Goal: Task Accomplishment & Management: Use online tool/utility

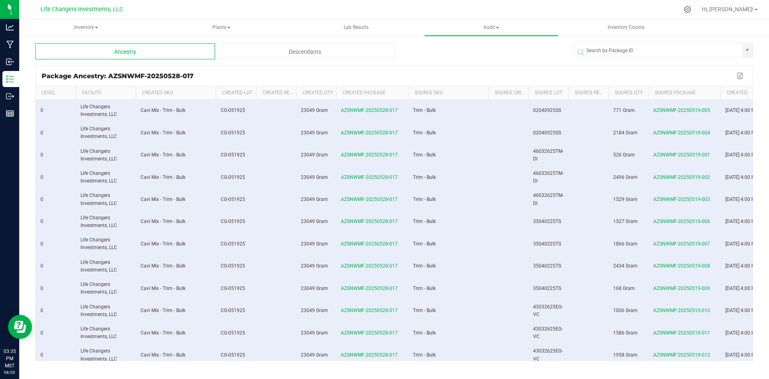
click at [432, 56] on div at bounding box center [484, 51] width 179 height 16
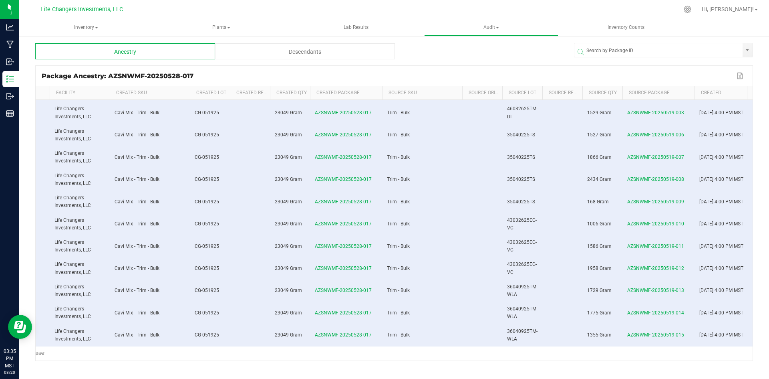
scroll to position [0, 34]
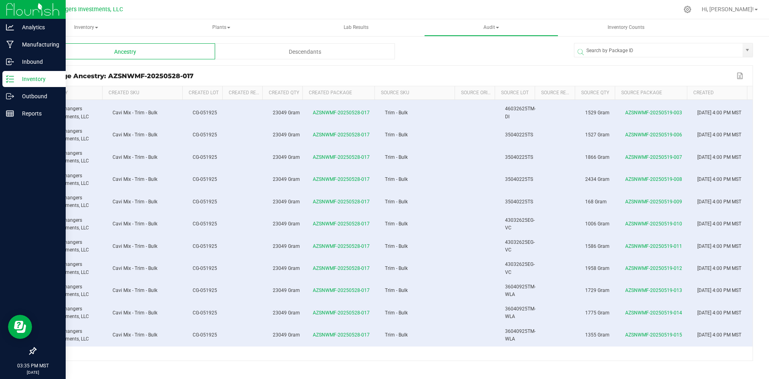
click at [29, 79] on p "Inventory" at bounding box center [38, 79] width 48 height 10
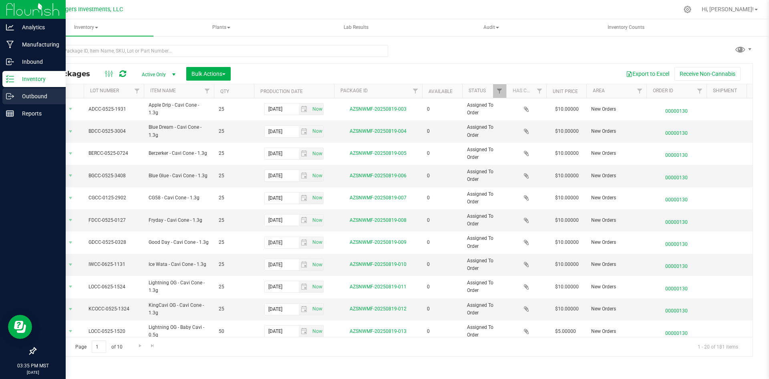
click at [40, 95] on p "Outbound" at bounding box center [38, 96] width 48 height 10
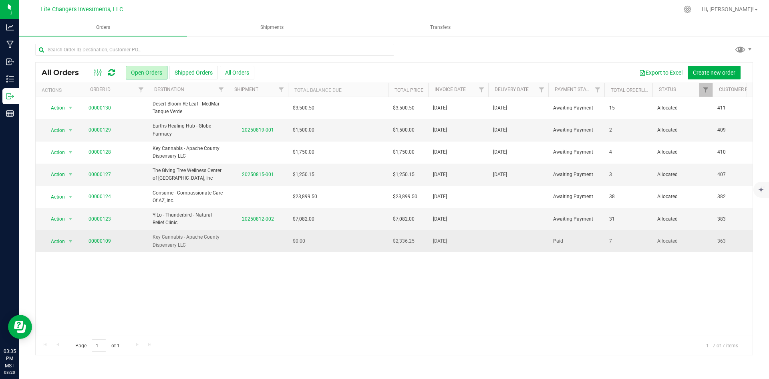
click at [271, 242] on td at bounding box center [258, 241] width 60 height 22
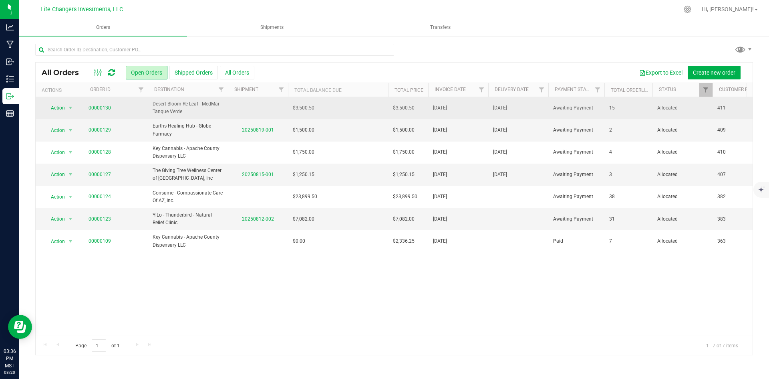
click at [347, 111] on td "$3,500.50" at bounding box center [338, 108] width 100 height 22
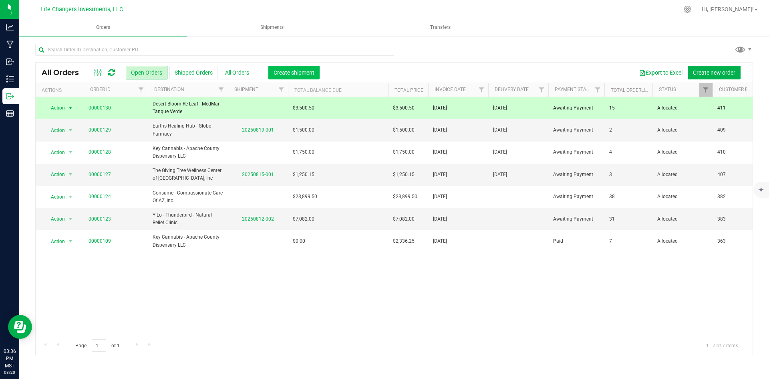
click at [297, 74] on span "Create shipment" at bounding box center [294, 72] width 41 height 6
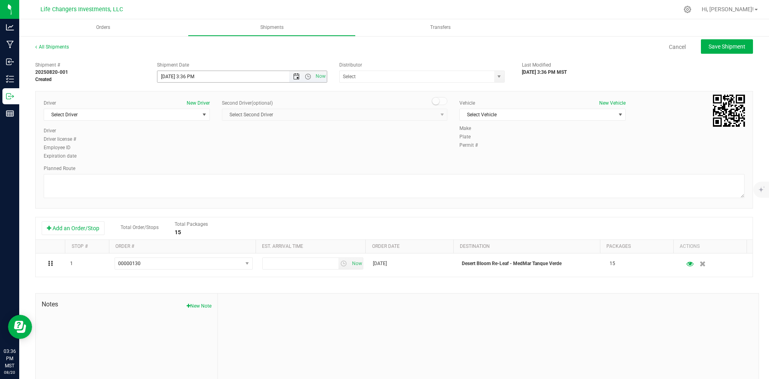
click at [293, 75] on span "Open the date view" at bounding box center [296, 76] width 6 height 6
click at [210, 161] on link "21" at bounding box center [210, 158] width 12 height 12
type input "[DATE] 3:36 PM"
click at [494, 80] on span "select" at bounding box center [499, 76] width 10 height 11
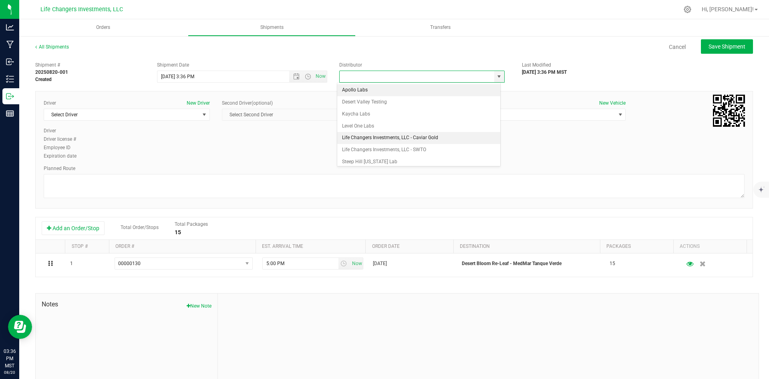
click at [368, 138] on li "Life Changers Investments, LLC - Caviar Gold" at bounding box center [418, 138] width 163 height 12
type input "Life Changers Investments, LLC - Caviar Gold"
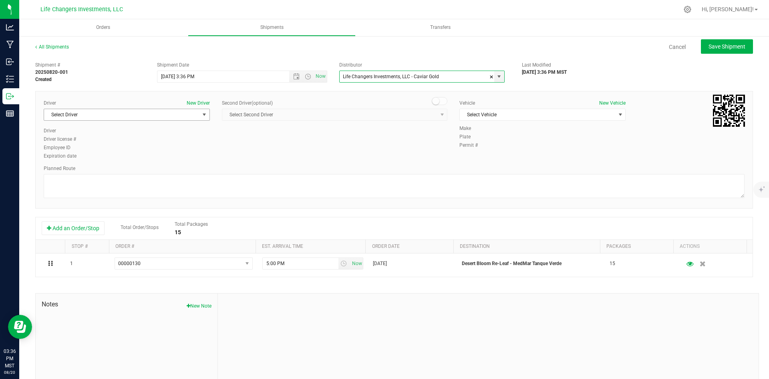
click at [120, 113] on span "Select Driver" at bounding box center [121, 114] width 155 height 11
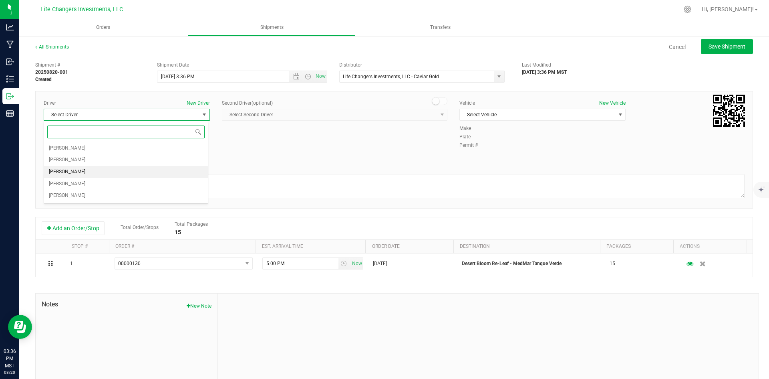
click at [123, 167] on li "[PERSON_NAME]" at bounding box center [126, 172] width 164 height 12
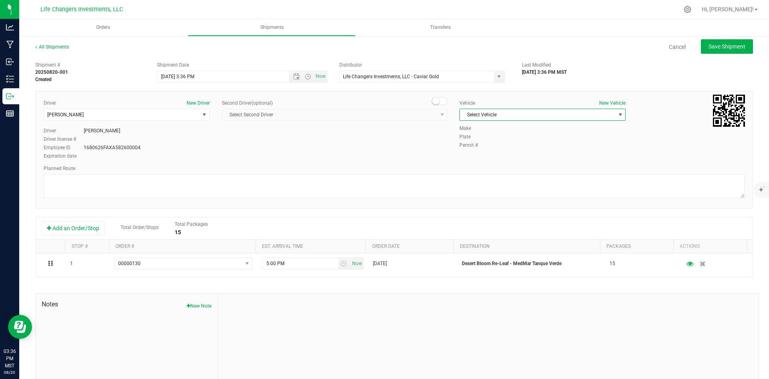
click at [546, 115] on span "Select Vehicle" at bounding box center [537, 114] width 155 height 11
click at [518, 152] on li "Life Changers - Toyota" at bounding box center [539, 152] width 164 height 12
click at [518, 151] on div "Driver New Driver Kyren Alaura Select Driver [PERSON_NAME] [PERSON_NAME] [PERSO…" at bounding box center [394, 129] width 713 height 61
click at [720, 48] on span "Save Shipment" at bounding box center [727, 46] width 37 height 6
type input "[DATE] 10:36 PM"
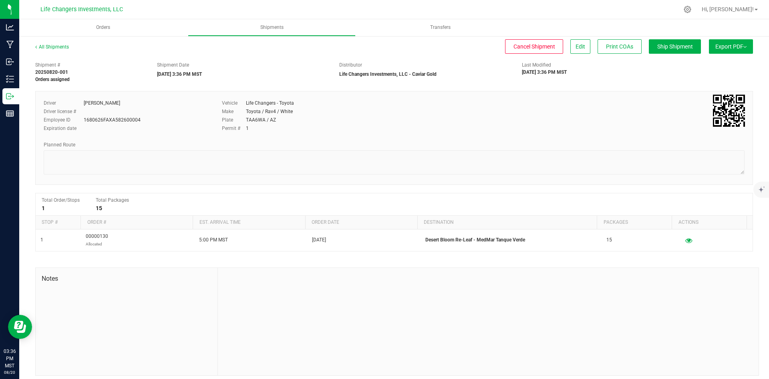
click at [725, 44] on button "Export PDF" at bounding box center [731, 46] width 44 height 14
click at [715, 64] on span "Manifest by Package ID" at bounding box center [719, 64] width 51 height 6
click at [100, 24] on span "Orders" at bounding box center [103, 27] width 36 height 7
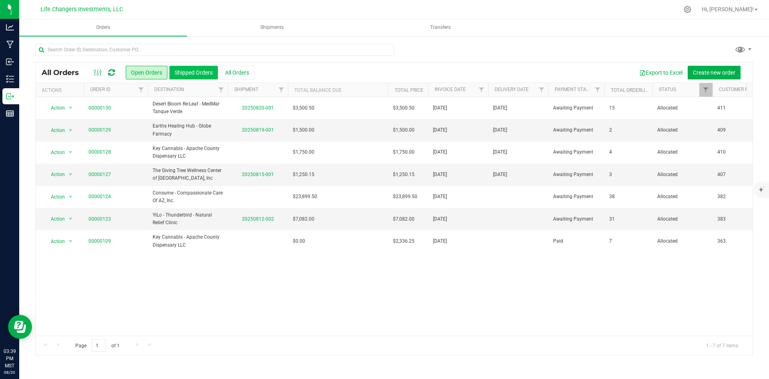
click at [206, 71] on button "Shipped Orders" at bounding box center [193, 73] width 48 height 14
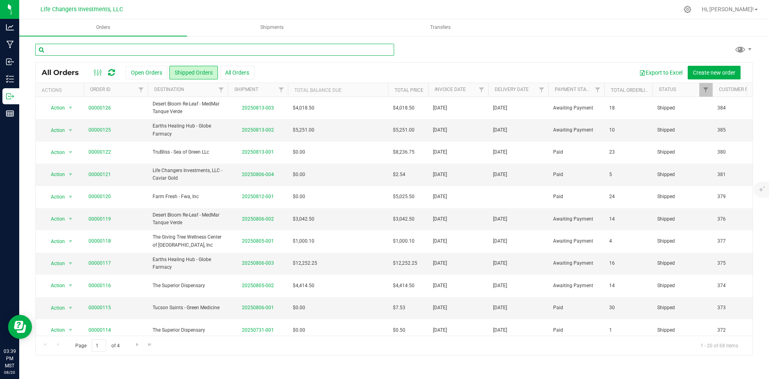
click at [156, 49] on input "text" at bounding box center [214, 50] width 359 height 12
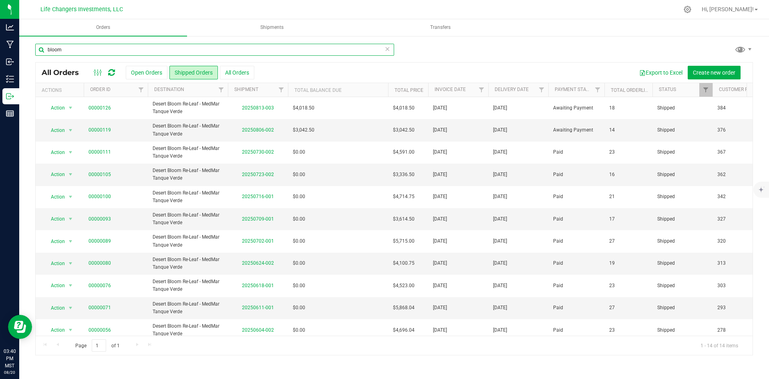
type input "bloom"
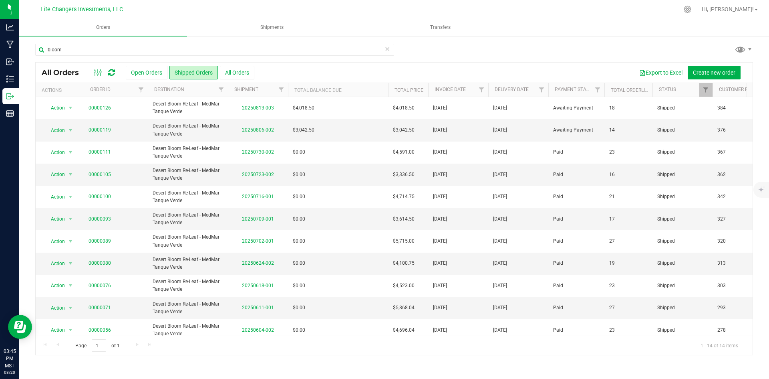
click at [386, 49] on icon at bounding box center [388, 49] width 6 height 10
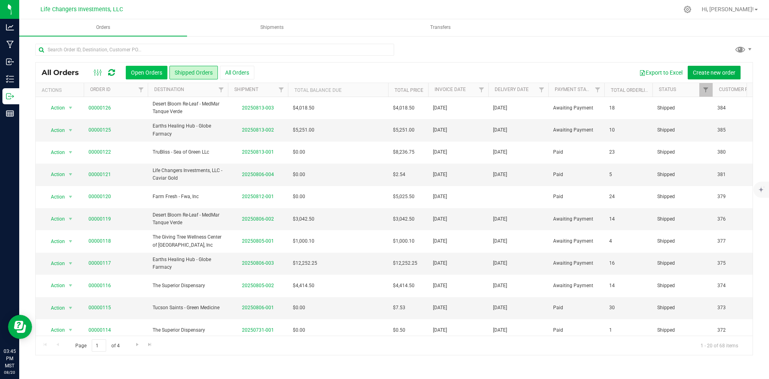
click at [148, 73] on button "Open Orders" at bounding box center [147, 73] width 42 height 14
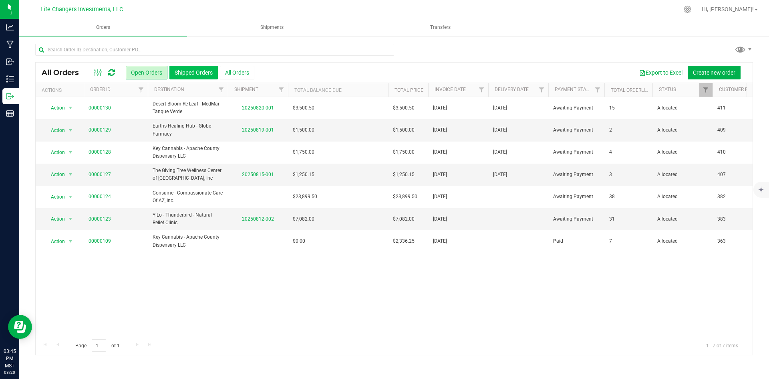
click at [201, 75] on button "Shipped Orders" at bounding box center [193, 73] width 48 height 14
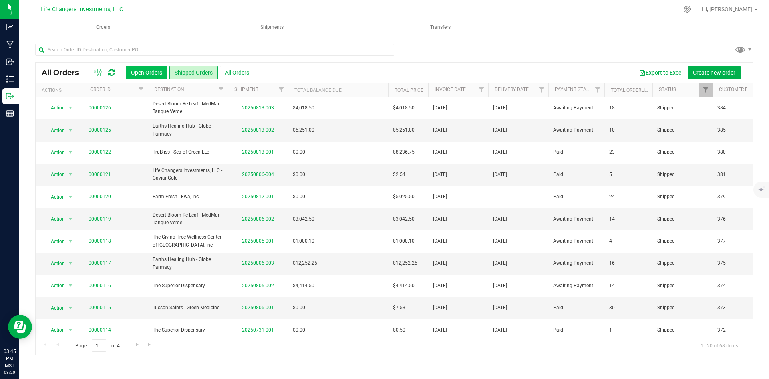
click at [146, 71] on button "Open Orders" at bounding box center [147, 73] width 42 height 14
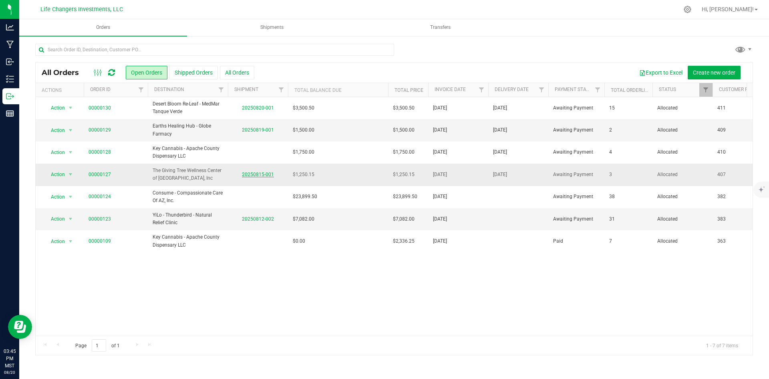
click at [267, 174] on link "20250815-001" at bounding box center [258, 174] width 32 height 6
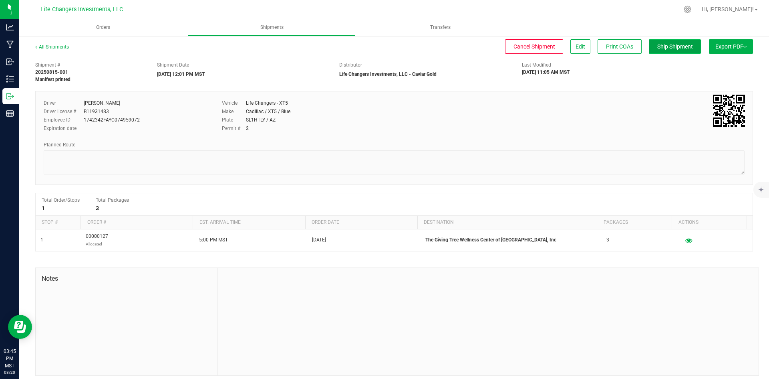
click at [657, 46] on span "Ship Shipment" at bounding box center [675, 46] width 36 height 6
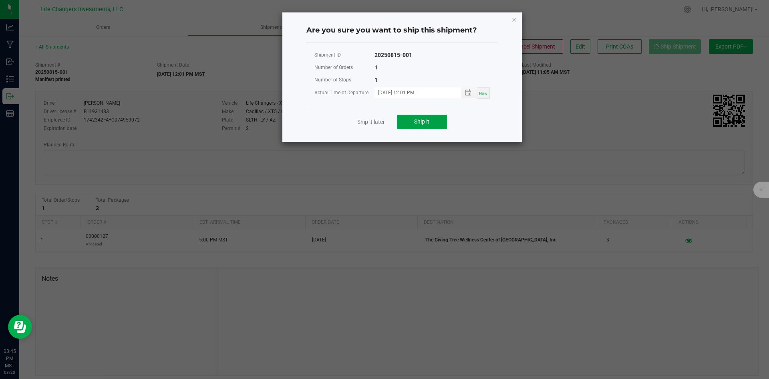
click at [436, 120] on button "Ship it" at bounding box center [422, 122] width 50 height 14
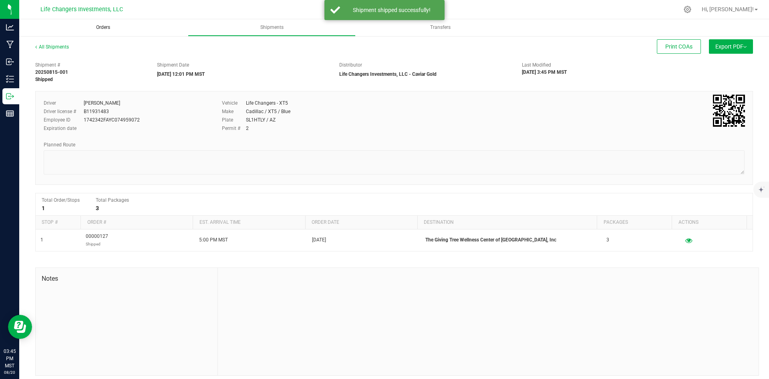
click at [106, 26] on span "Orders" at bounding box center [103, 27] width 36 height 7
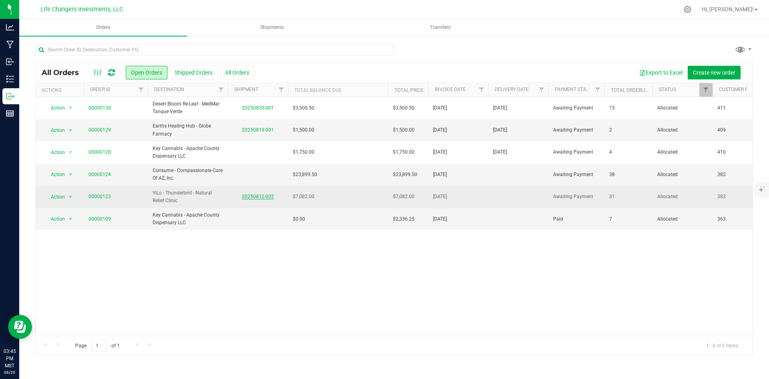
click at [259, 195] on link "20250812-002" at bounding box center [258, 196] width 32 height 6
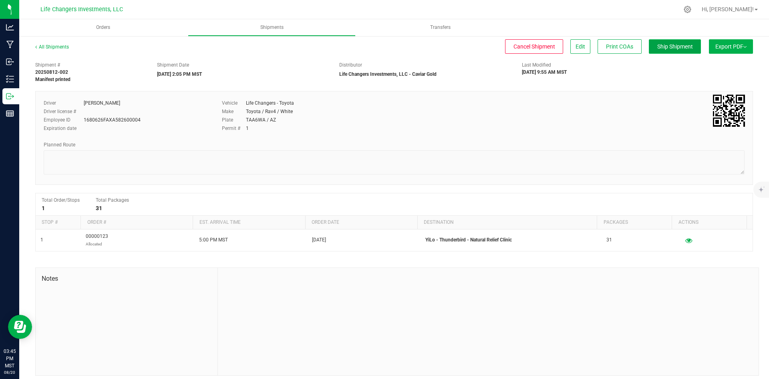
click at [680, 47] on span "Ship Shipment" at bounding box center [675, 46] width 36 height 6
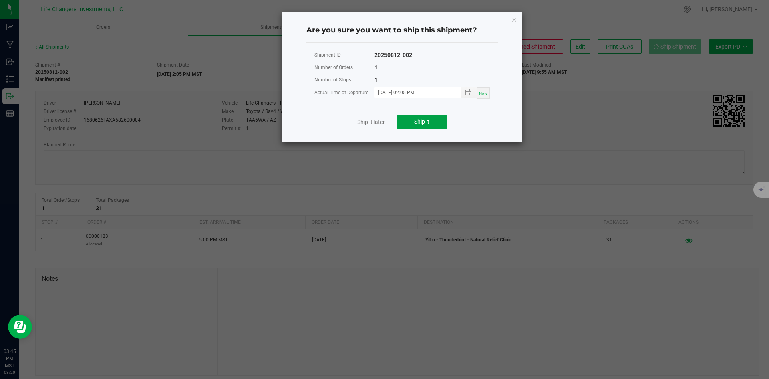
click at [433, 119] on button "Ship it" at bounding box center [422, 122] width 50 height 14
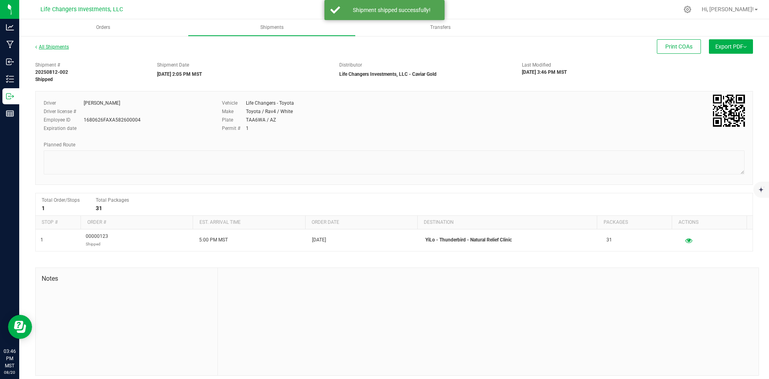
click at [52, 47] on link "All Shipments" at bounding box center [52, 47] width 34 height 6
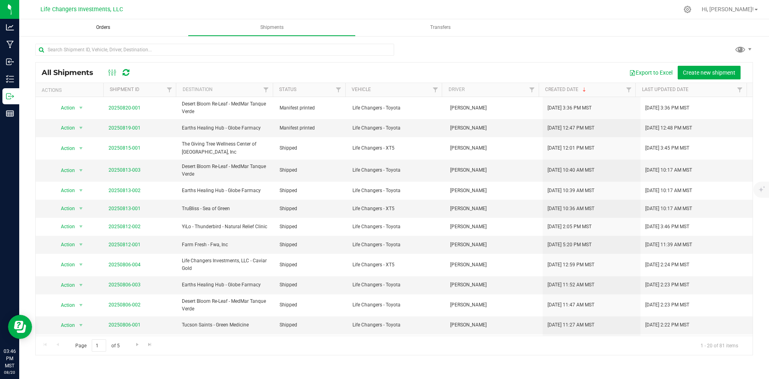
click at [101, 26] on span "Orders" at bounding box center [103, 27] width 36 height 7
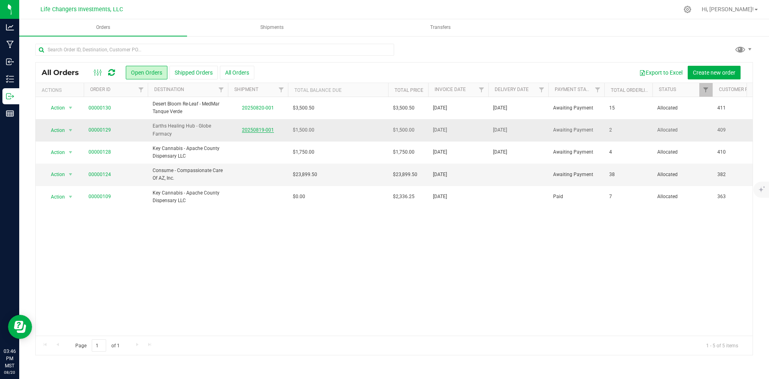
click at [255, 128] on link "20250819-001" at bounding box center [258, 130] width 32 height 6
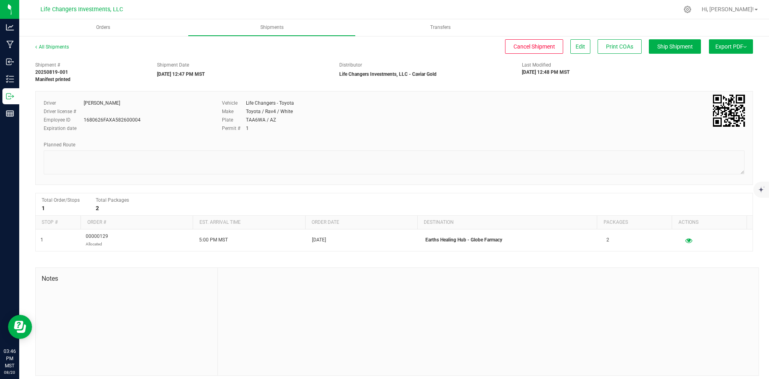
click at [730, 44] on button "Export PDF" at bounding box center [731, 46] width 44 height 14
click at [729, 64] on span "Manifest by Package ID" at bounding box center [719, 64] width 51 height 6
